Goal: Find specific page/section

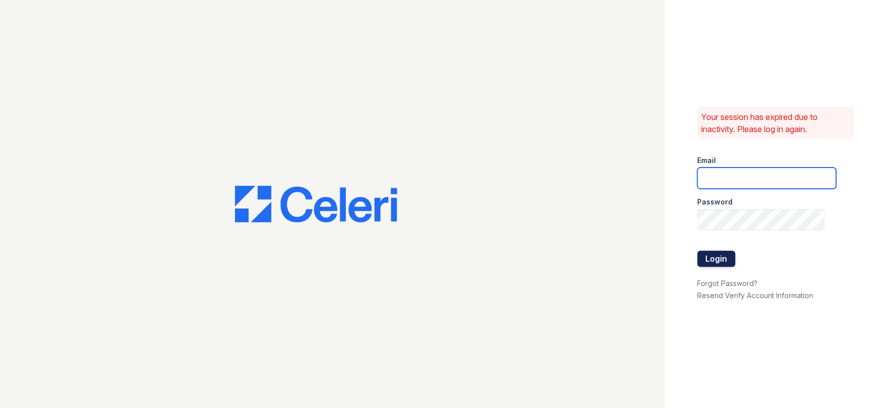
type input "theoaksmgr@thewoodruffway.com"
click at [713, 259] on button "Login" at bounding box center [716, 259] width 38 height 16
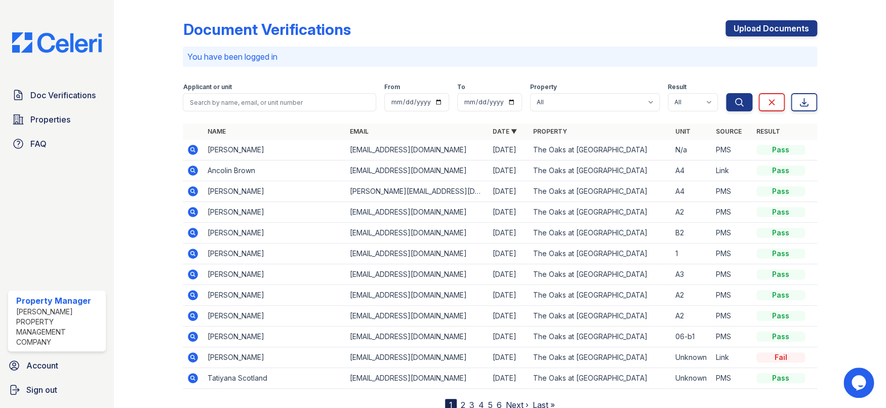
scroll to position [36, 0]
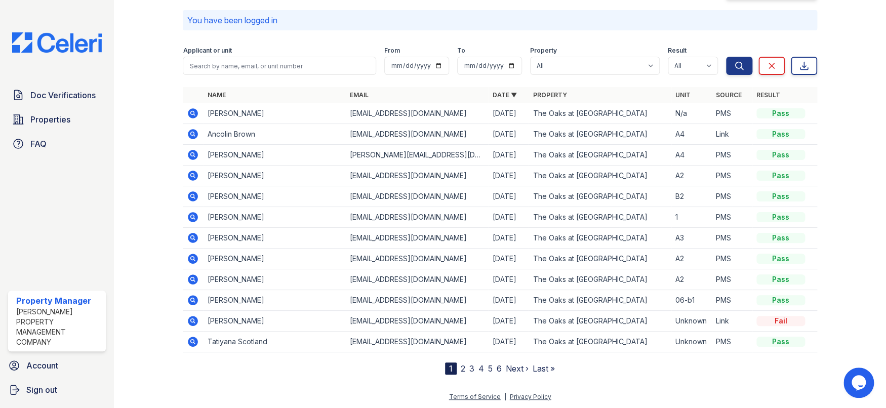
click at [461, 363] on link "2" at bounding box center [463, 368] width 5 height 10
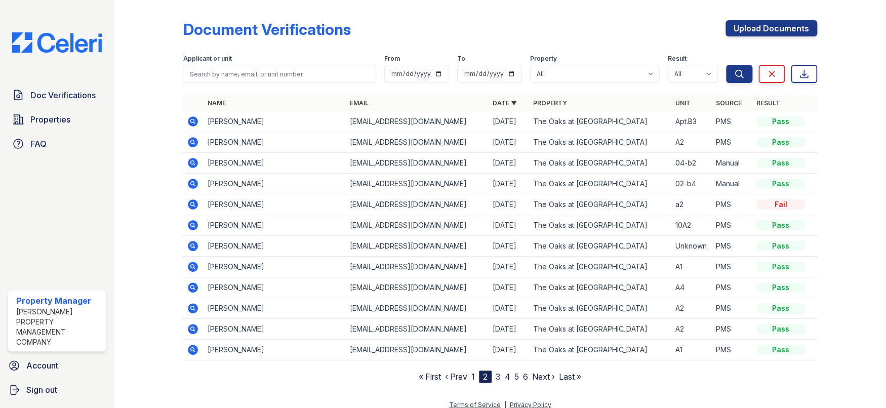
click at [495, 374] on link "3" at bounding box center [497, 376] width 5 height 10
click at [470, 374] on nav "« First ‹ Prev 1 2 3 4 5 6 Next › Last »" at bounding box center [500, 376] width 162 height 12
click at [471, 375] on link "1" at bounding box center [473, 376] width 4 height 10
